Goal: Information Seeking & Learning: Check status

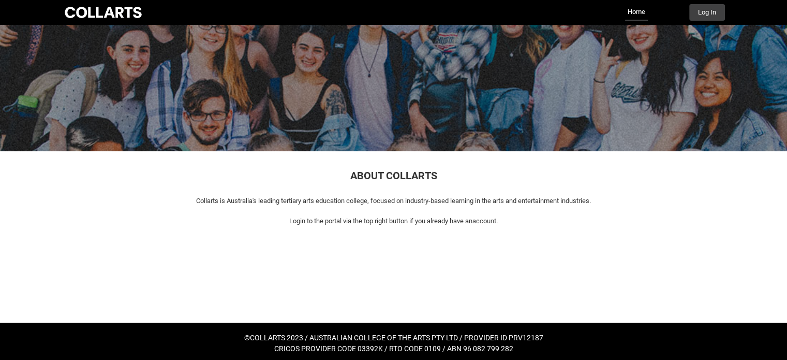
scroll to position [47, 0]
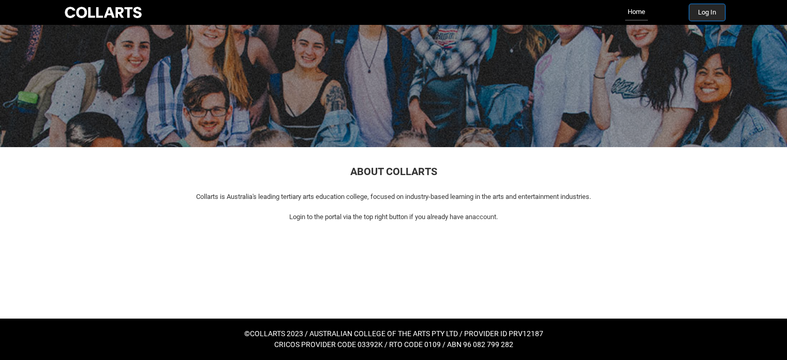
click at [714, 4] on button "Log In" at bounding box center [707, 12] width 36 height 17
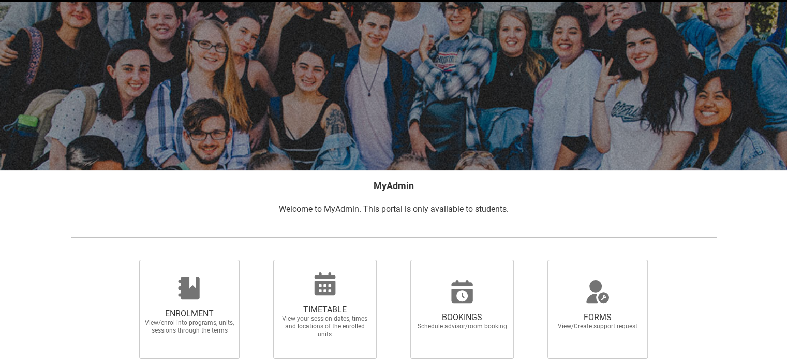
scroll to position [52, 0]
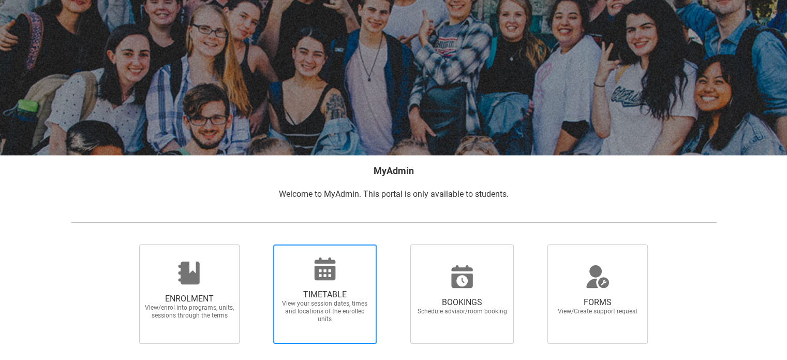
click at [362, 311] on span "View your session dates, times and locations of the enrolled units" at bounding box center [325, 311] width 91 height 23
click at [260, 244] on input "TIMETABLE View your session dates, times and locations of the enrolled units" at bounding box center [260, 244] width 1 height 1
radio input "true"
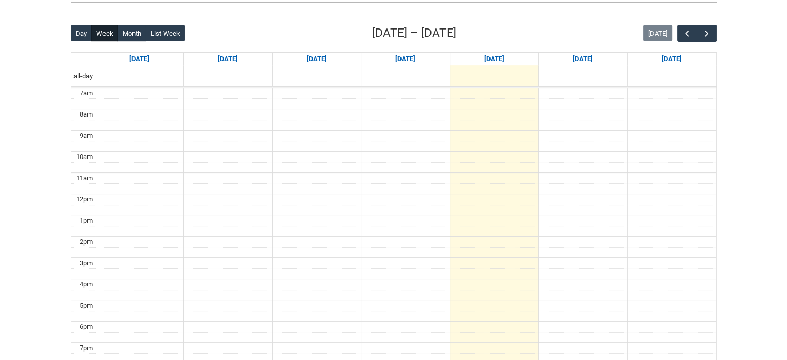
scroll to position [215, 0]
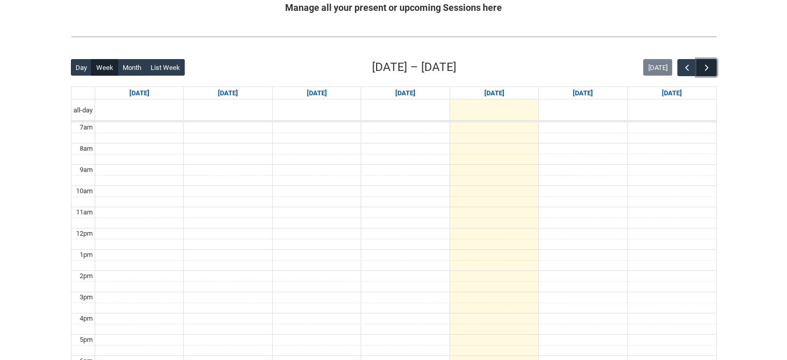
click at [713, 65] on button "button" at bounding box center [707, 67] width 20 height 17
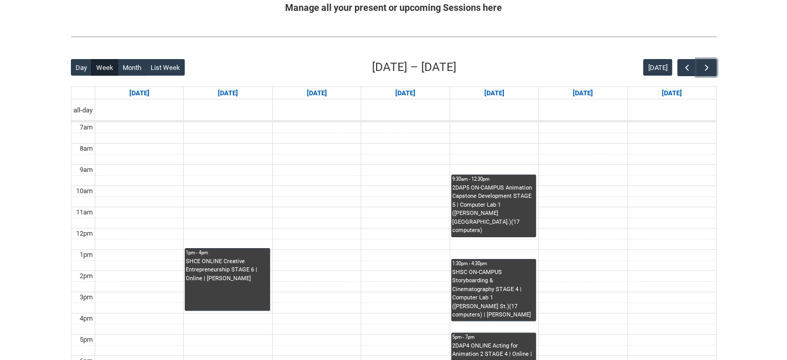
scroll to position [267, 0]
